Goal: Task Accomplishment & Management: Complete application form

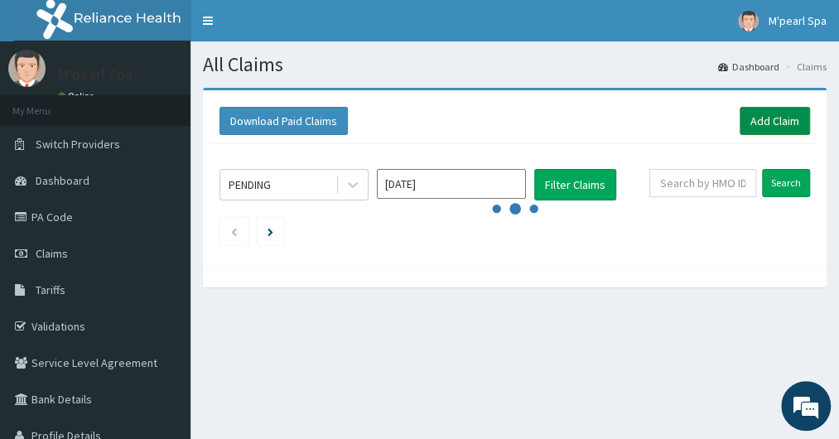
click at [781, 123] on link "Add Claim" at bounding box center [774, 121] width 70 height 28
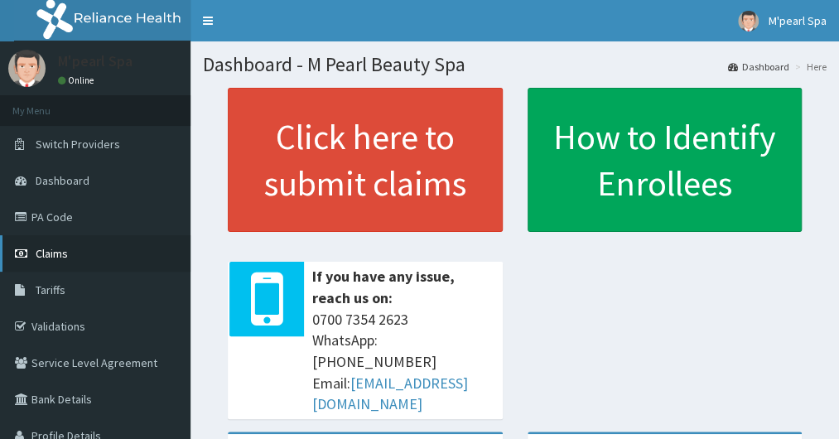
click at [65, 248] on span "Claims" at bounding box center [52, 253] width 32 height 15
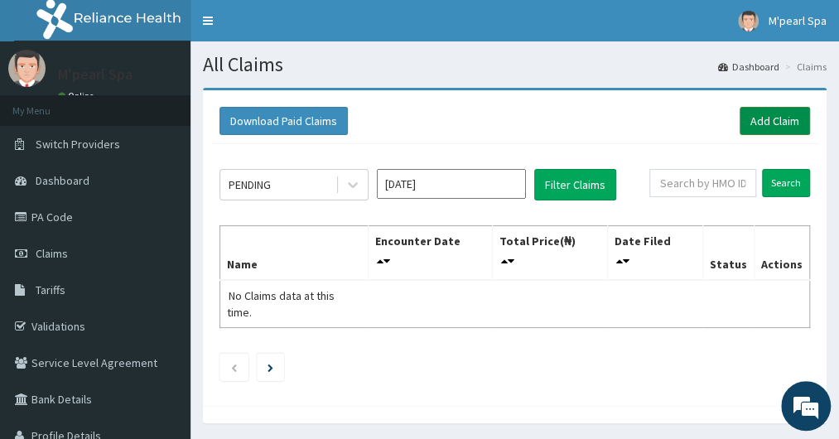
click at [772, 118] on link "Add Claim" at bounding box center [774, 121] width 70 height 28
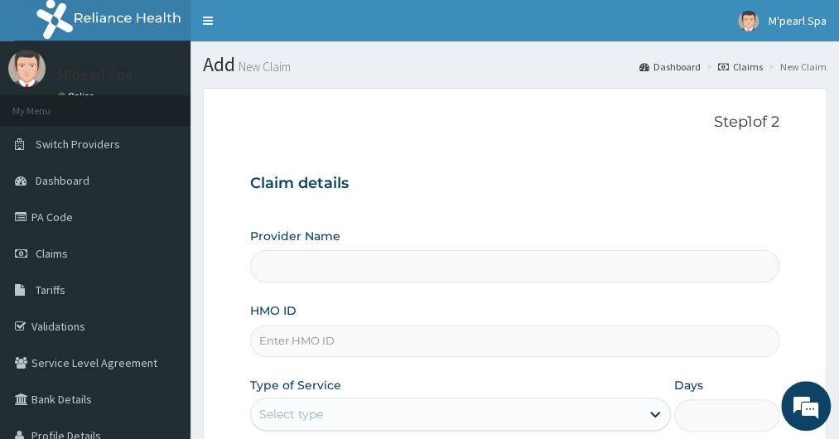
type input "M Pearl Beauty Spa"
type input "1"
click at [288, 343] on input "HMO ID" at bounding box center [514, 341] width 528 height 32
type input "PRI/10016/A"
click at [243, 309] on form "Step 1 of 2 Claim details Provider Name M Pearl Beauty Spa HMO ID PRI/10016/A T…" at bounding box center [514, 356] width 623 height 537
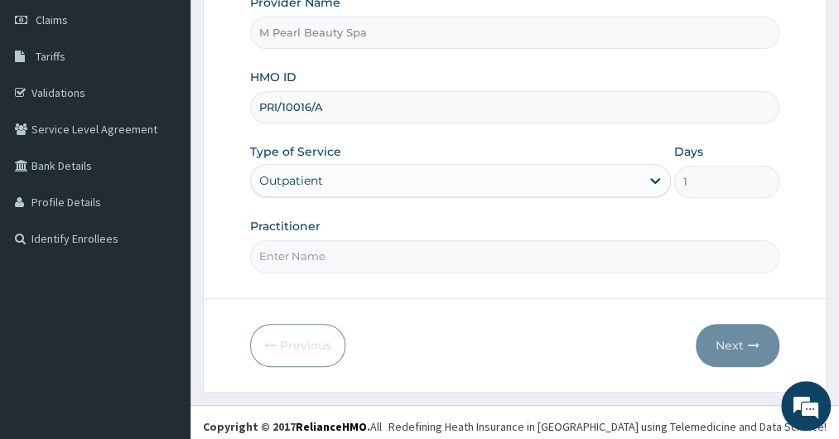
scroll to position [238, 0]
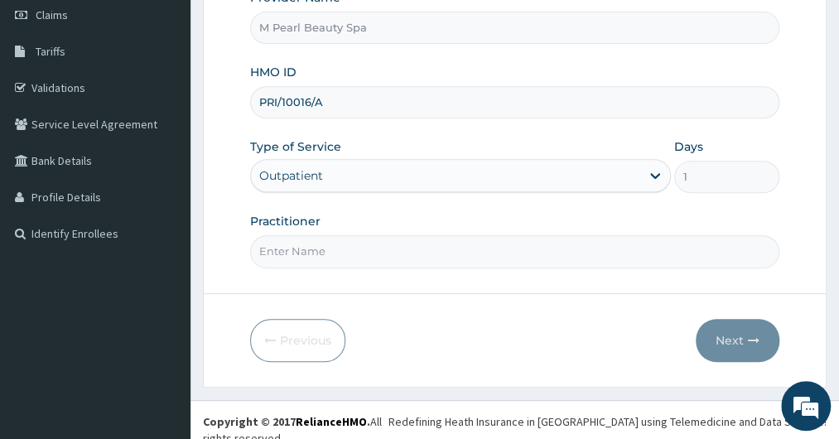
click at [324, 252] on input "Practitioner" at bounding box center [514, 251] width 528 height 32
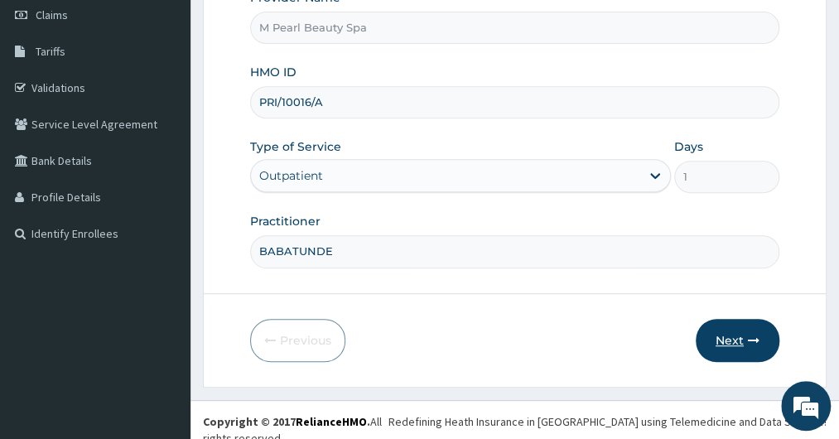
type input "BABATUNDE"
click at [721, 337] on button "Next" at bounding box center [737, 340] width 84 height 43
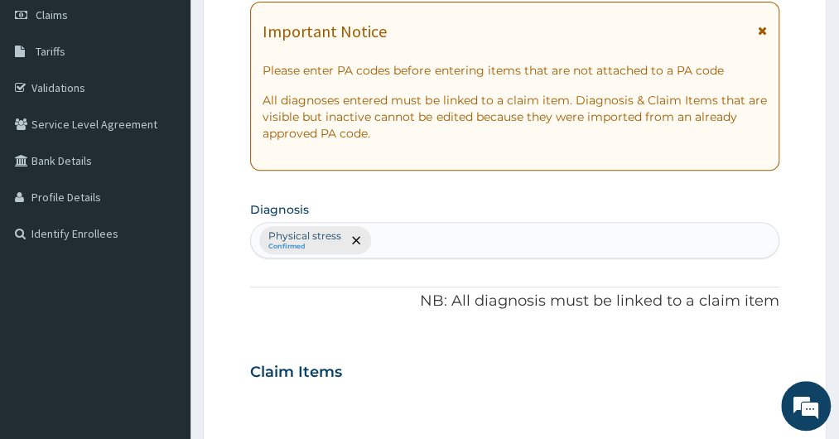
scroll to position [0, 0]
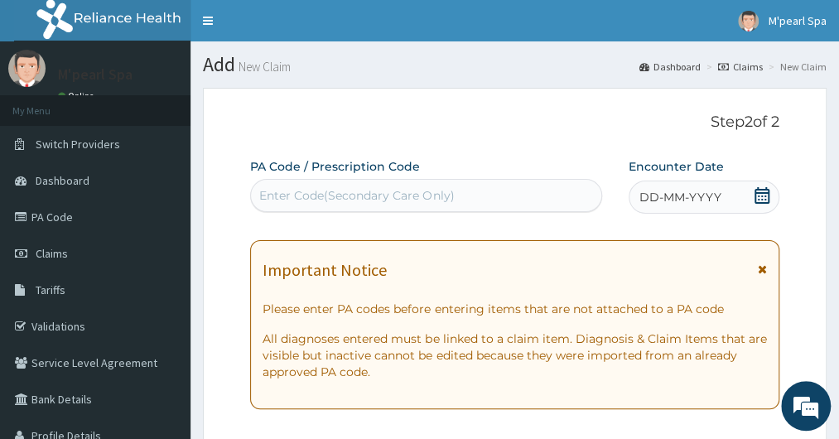
click at [398, 193] on div "Enter Code(Secondary Care Only)" at bounding box center [356, 195] width 195 height 17
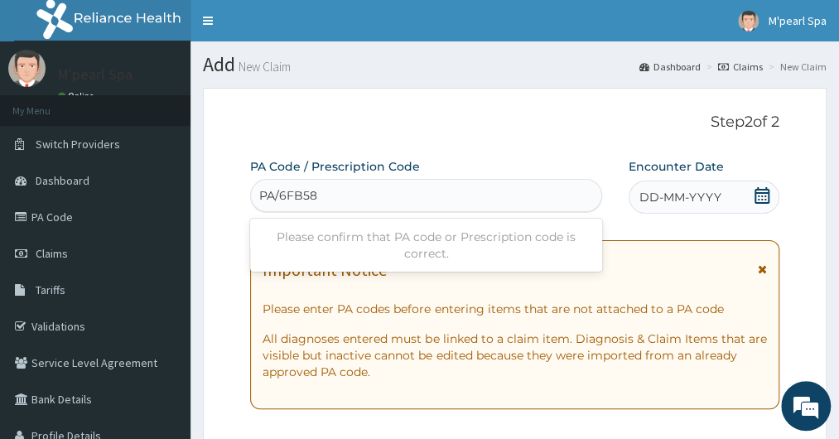
type input "PA/6FB583"
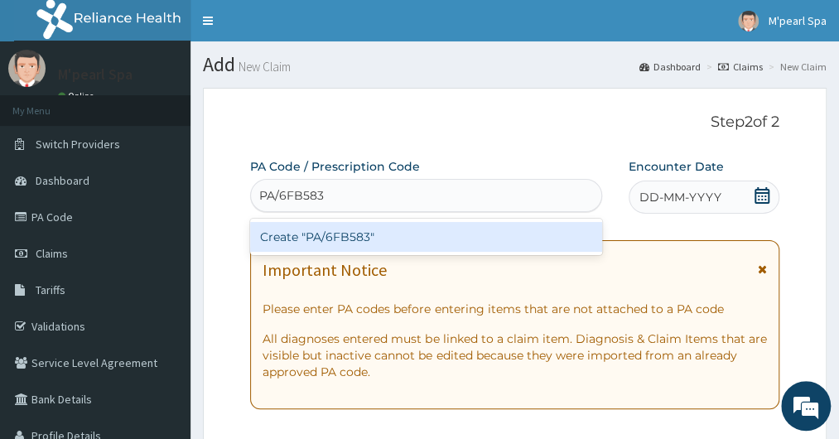
click at [354, 230] on div "Create "PA/6FB583"" at bounding box center [425, 237] width 351 height 30
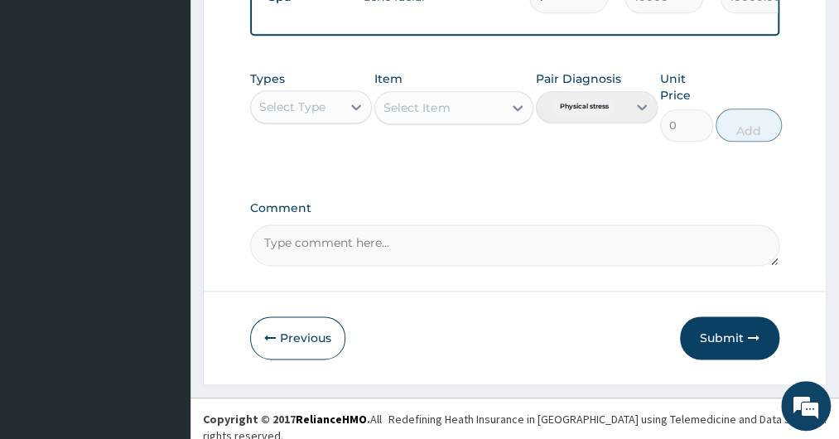
scroll to position [777, 0]
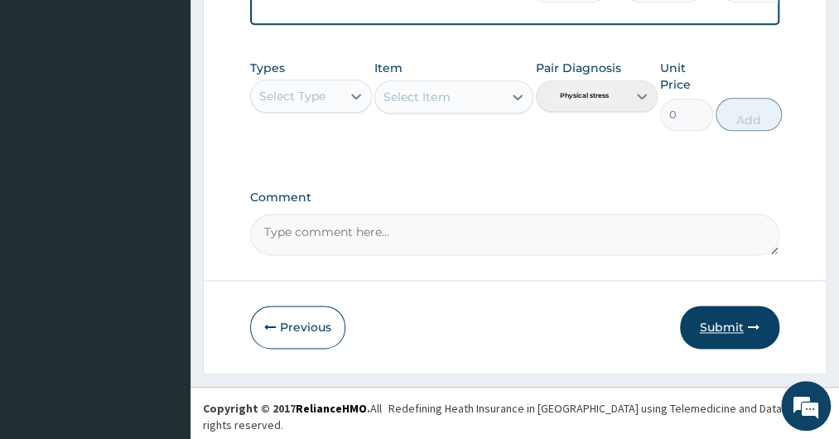
click at [712, 342] on button "Submit" at bounding box center [729, 326] width 99 height 43
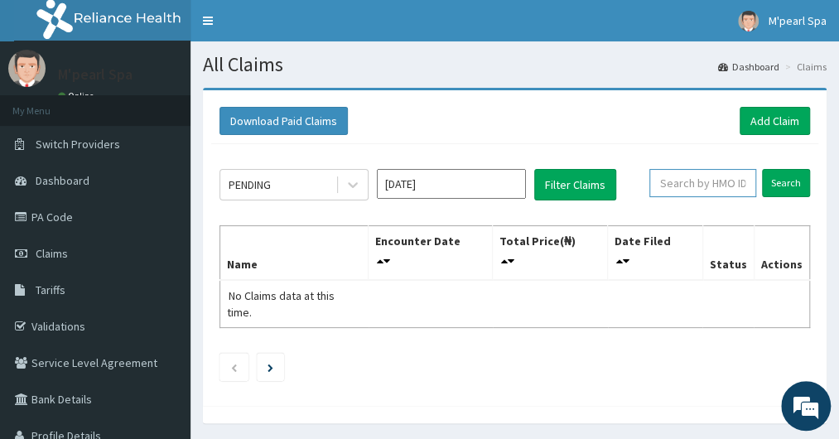
click at [700, 191] on input "text" at bounding box center [702, 183] width 107 height 28
type input "PRI/10016/A"
click at [780, 183] on input "Search" at bounding box center [786, 183] width 48 height 28
